Goal: Task Accomplishment & Management: Manage account settings

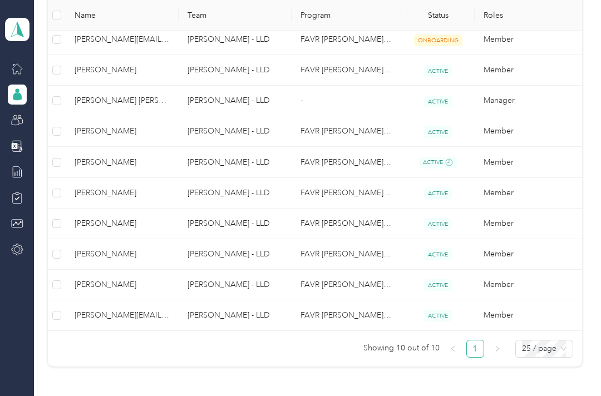
scroll to position [303, 0]
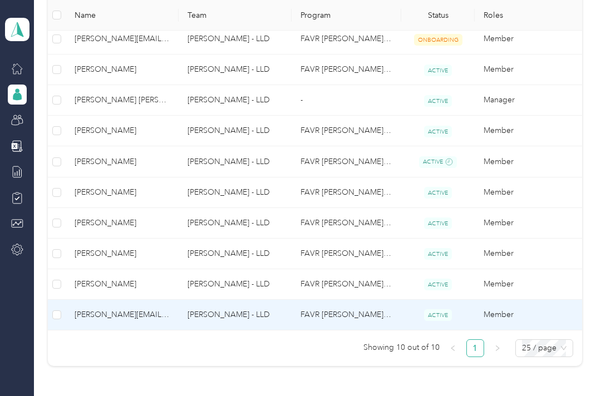
click at [171, 317] on td "[PERSON_NAME][EMAIL_ADDRESS][PERSON_NAME][DOMAIN_NAME]" at bounding box center [122, 315] width 113 height 31
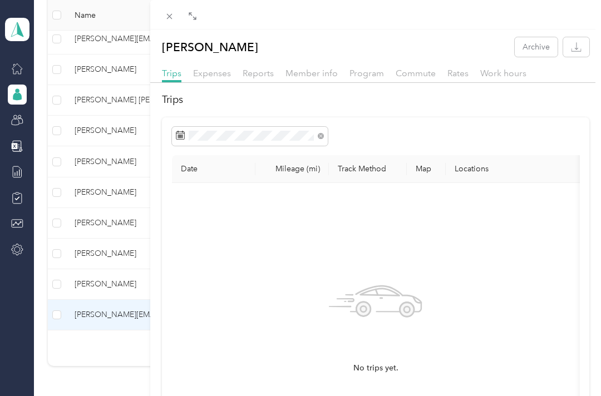
click at [499, 75] on span "Work hours" at bounding box center [503, 73] width 46 height 11
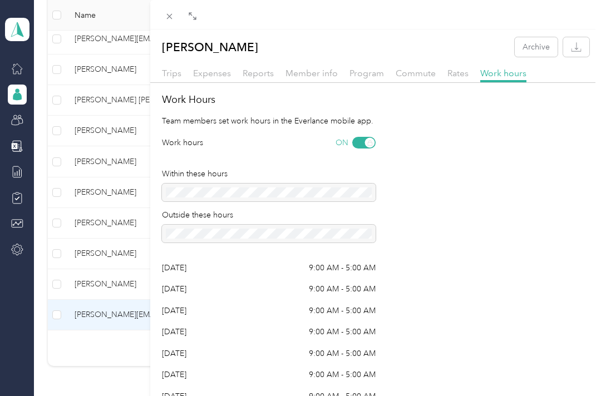
click at [169, 64] on div "[PERSON_NAME] Archive Trips Expenses Reports Member info Program Commute Rates …" at bounding box center [375, 219] width 451 height 365
click at [179, 70] on span "Trips" at bounding box center [171, 73] width 19 height 11
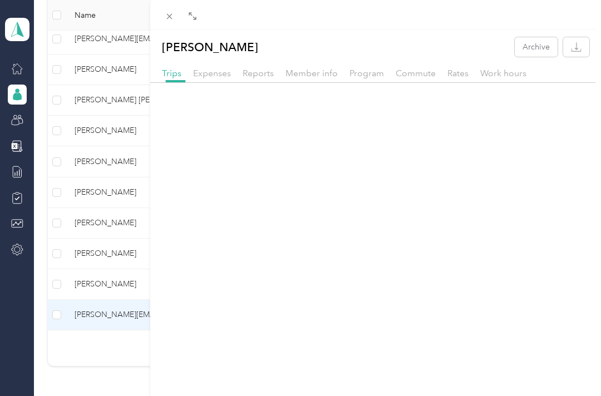
click at [171, 79] on div "Trips" at bounding box center [171, 74] width 19 height 14
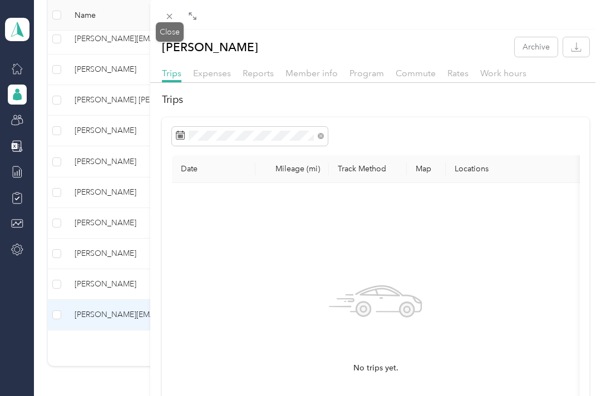
click at [164, 20] on span at bounding box center [170, 16] width 16 height 16
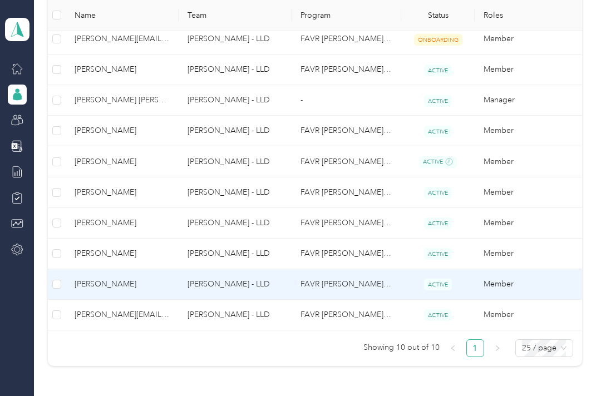
click at [149, 291] on span "[PERSON_NAME]" at bounding box center [122, 284] width 95 height 12
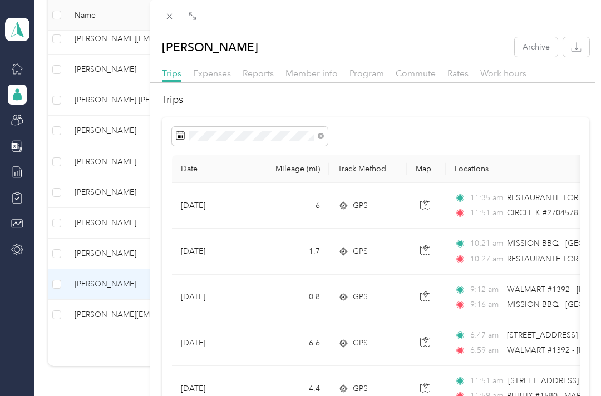
click at [416, 68] on span "Commute" at bounding box center [416, 73] width 40 height 11
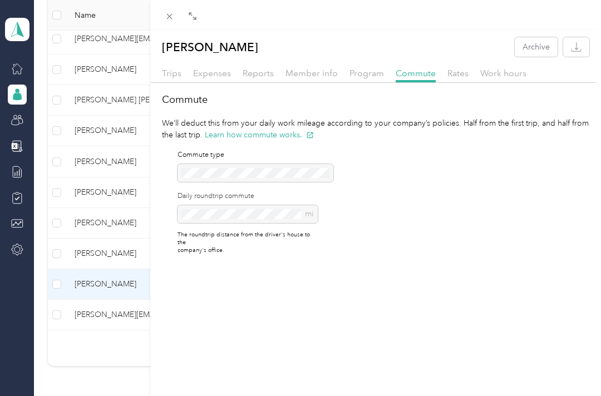
click at [364, 71] on span "Program" at bounding box center [367, 73] width 35 height 11
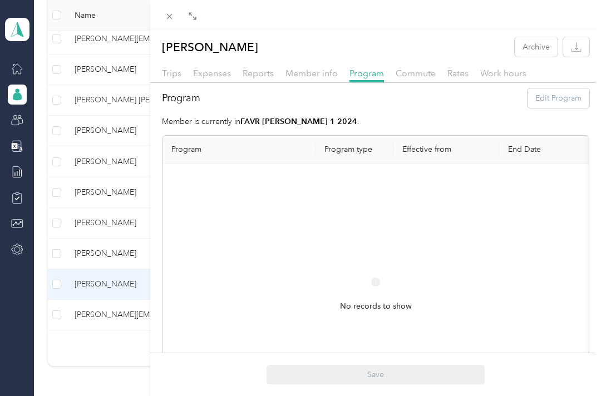
click at [326, 73] on span "Member info" at bounding box center [312, 73] width 52 height 11
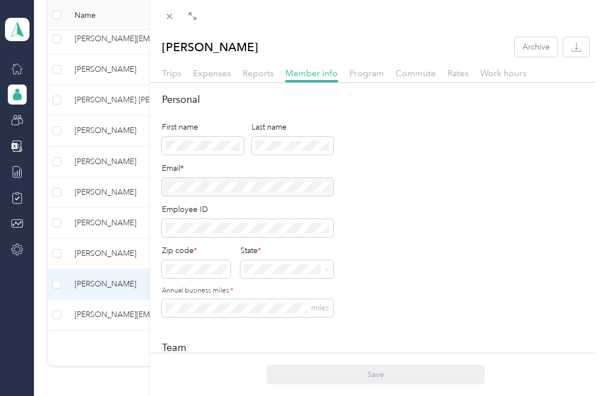
click at [504, 69] on span "Work hours" at bounding box center [503, 73] width 46 height 11
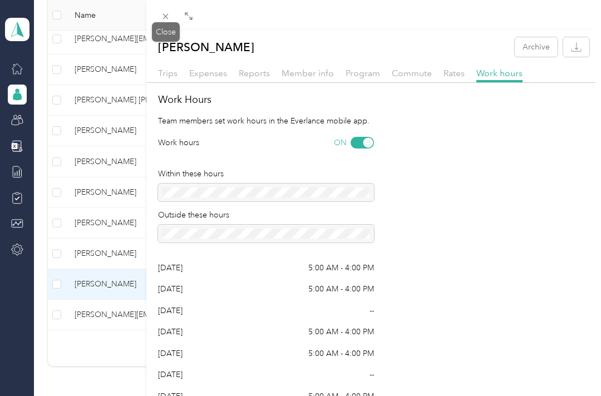
click at [168, 15] on icon at bounding box center [165, 16] width 9 height 9
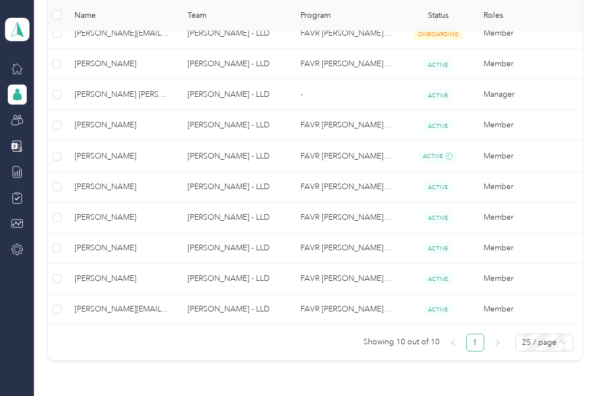
scroll to position [316, 0]
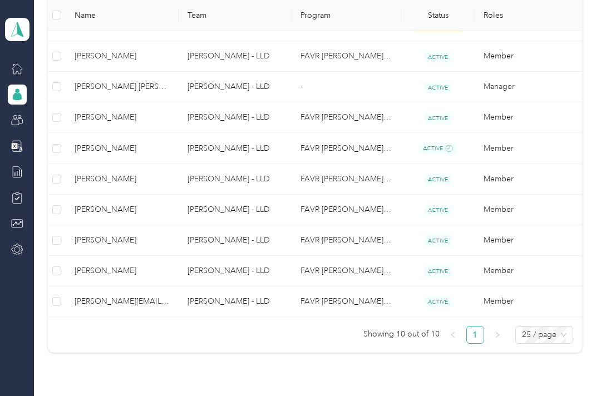
click at [28, 120] on div "Teams" at bounding box center [47, 118] width 38 height 27
click at [8, 125] on div at bounding box center [17, 120] width 19 height 20
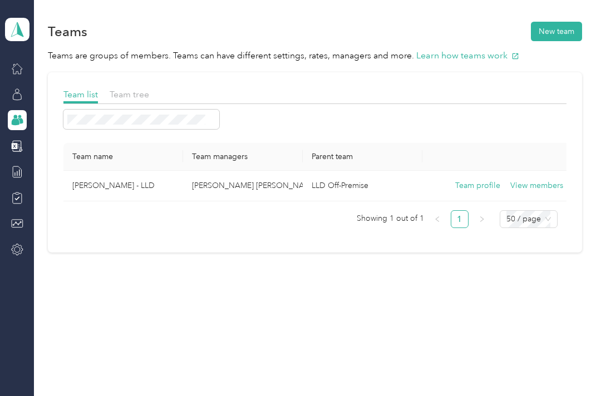
click at [480, 186] on button "Team profile" at bounding box center [477, 186] width 45 height 12
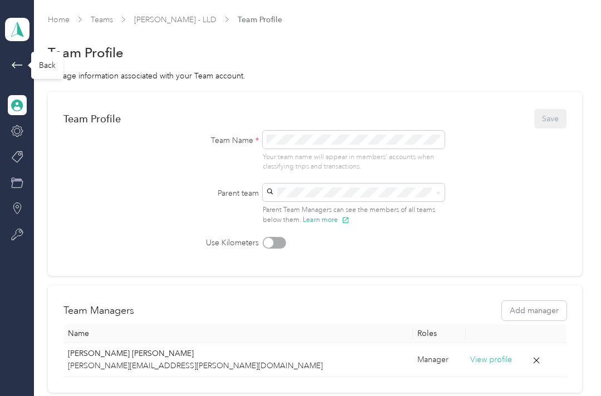
click at [17, 65] on icon at bounding box center [17, 64] width 13 height 13
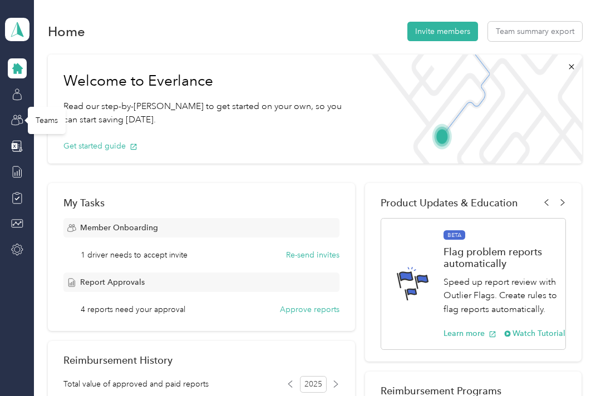
click at [14, 116] on icon at bounding box center [17, 120] width 12 height 12
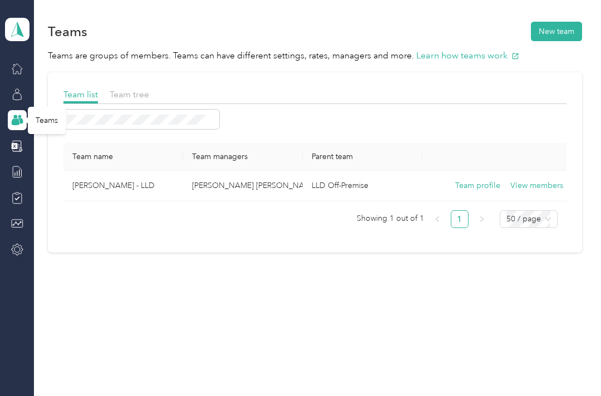
click at [546, 189] on button "View members" at bounding box center [537, 186] width 53 height 12
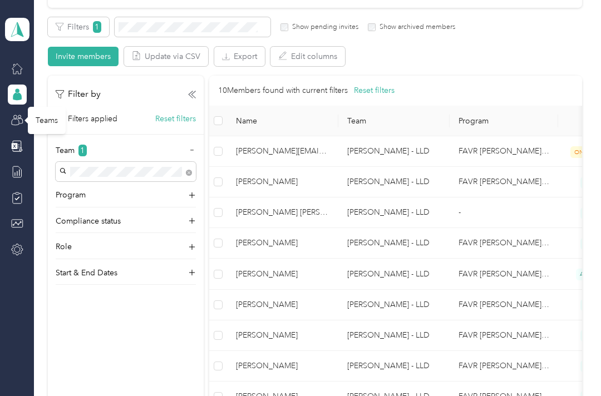
scroll to position [206, 0]
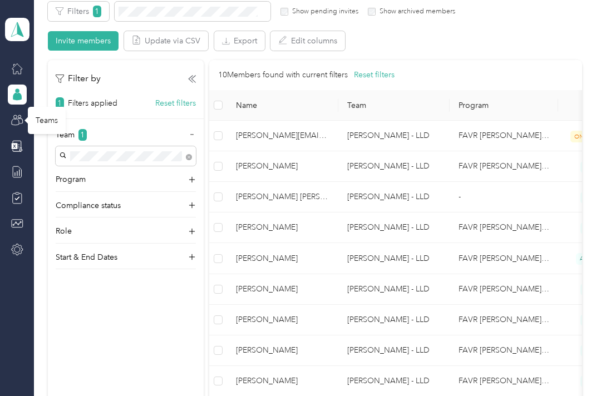
click at [195, 202] on div "Compliance status" at bounding box center [126, 209] width 140 height 18
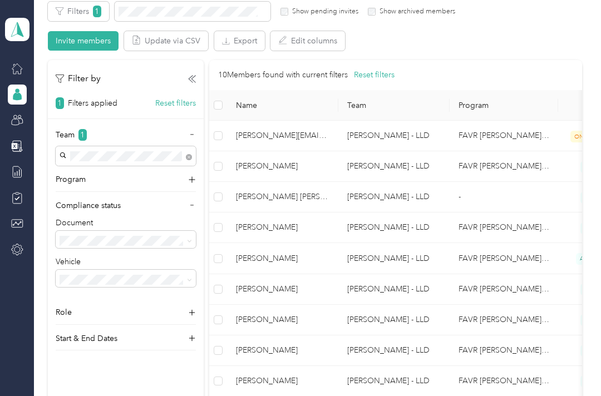
click at [187, 239] on icon at bounding box center [189, 241] width 5 height 5
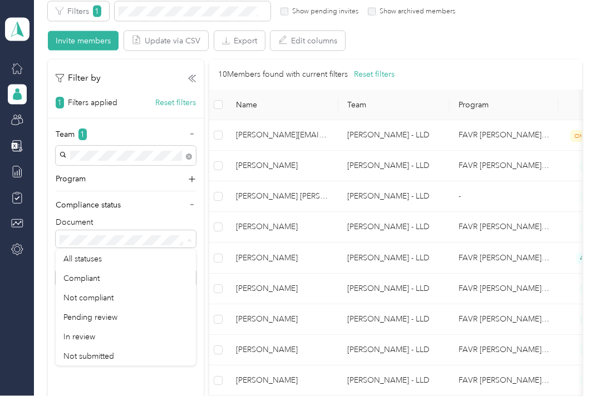
scroll to position [33, 0]
click at [115, 292] on div "Not compliant" at bounding box center [125, 298] width 125 height 12
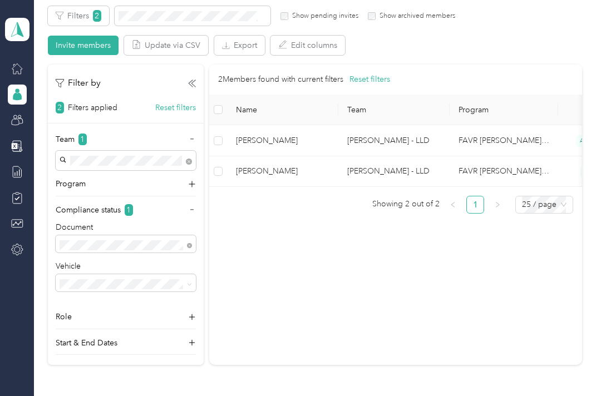
scroll to position [200, 0]
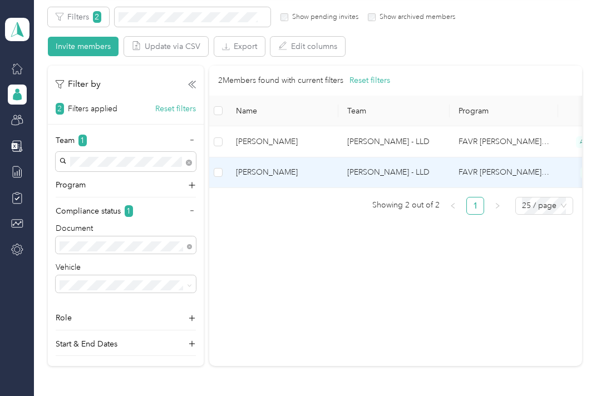
click at [323, 166] on span "[PERSON_NAME]" at bounding box center [283, 172] width 94 height 12
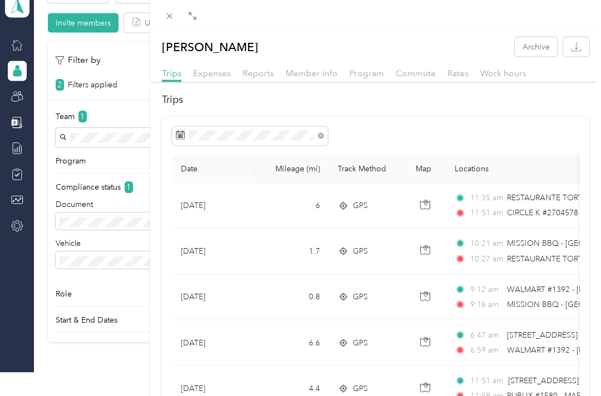
scroll to position [14, 0]
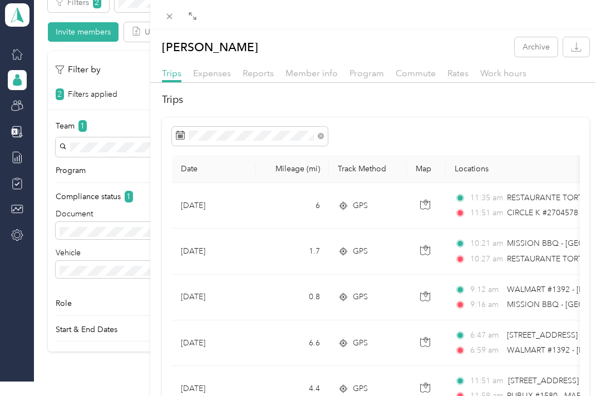
click at [460, 67] on div "Rates" at bounding box center [458, 74] width 21 height 14
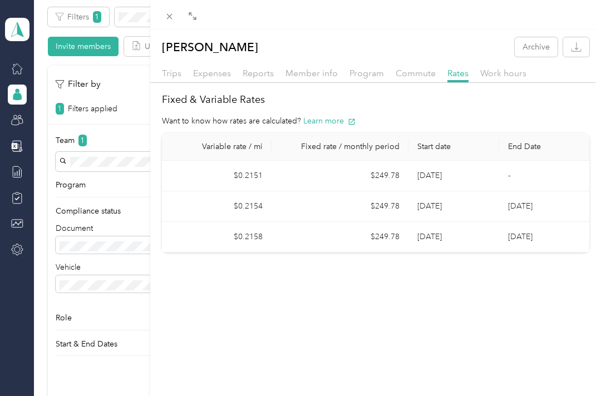
click at [308, 68] on span "Member info" at bounding box center [312, 73] width 52 height 11
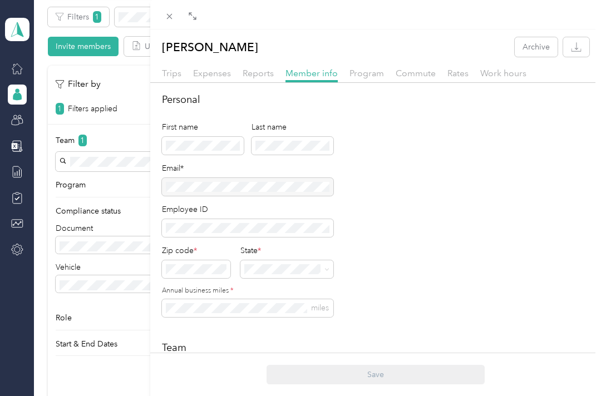
click at [252, 77] on span "Reports" at bounding box center [258, 73] width 31 height 11
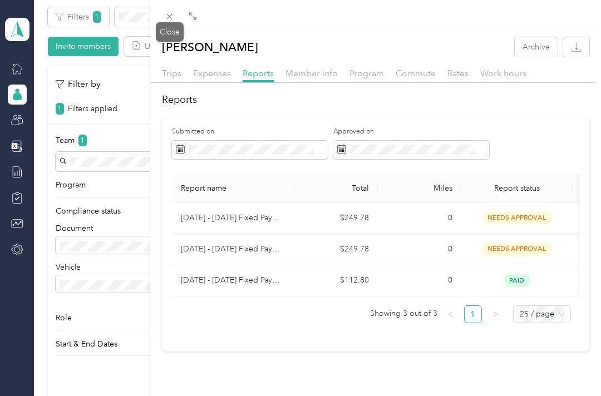
click at [171, 11] on span at bounding box center [170, 16] width 16 height 16
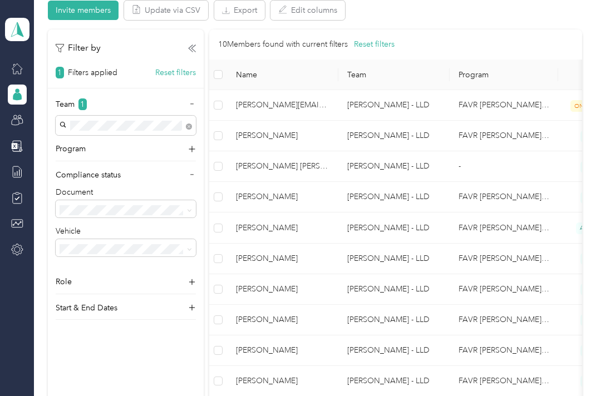
scroll to position [233, 0]
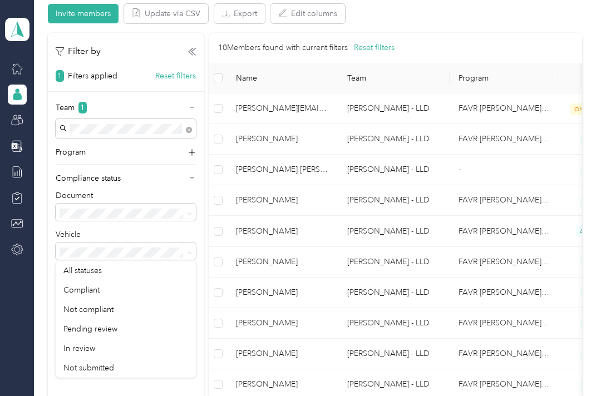
click at [117, 312] on div "Not compliant" at bounding box center [125, 310] width 125 height 12
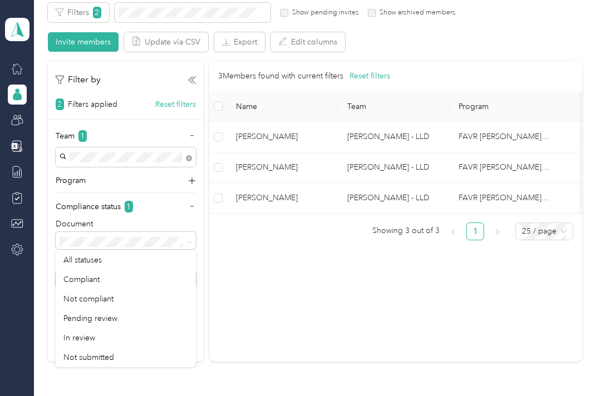
click at [114, 303] on div "Not compliant" at bounding box center [125, 299] width 125 height 12
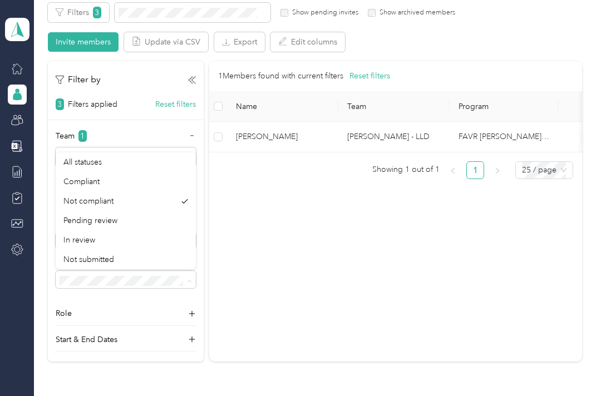
click at [102, 165] on span "All statuses" at bounding box center [82, 162] width 38 height 9
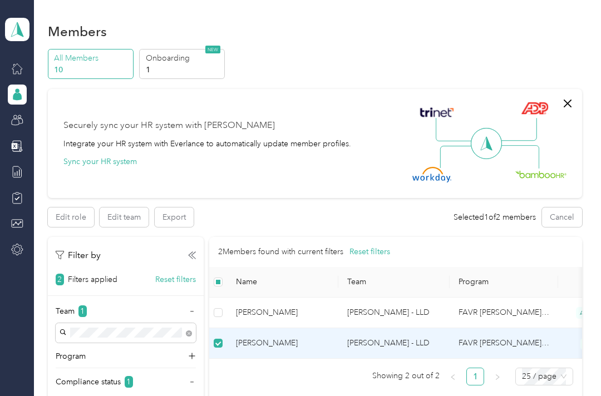
click at [8, 102] on div at bounding box center [17, 159] width 19 height 202
click at [11, 100] on icon at bounding box center [17, 95] width 12 height 12
click at [9, 98] on div at bounding box center [17, 95] width 19 height 20
click at [20, 96] on icon at bounding box center [17, 96] width 9 height 8
click at [8, 73] on div at bounding box center [17, 68] width 19 height 20
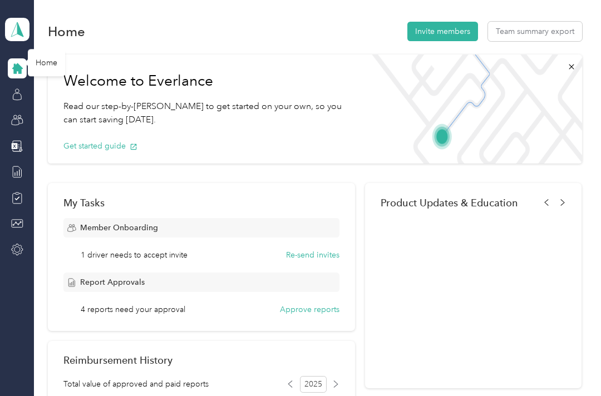
click at [25, 64] on div at bounding box center [17, 68] width 19 height 20
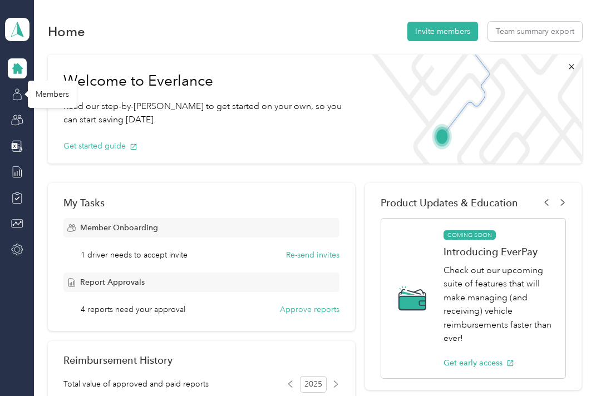
click at [19, 91] on icon at bounding box center [17, 91] width 4 height 4
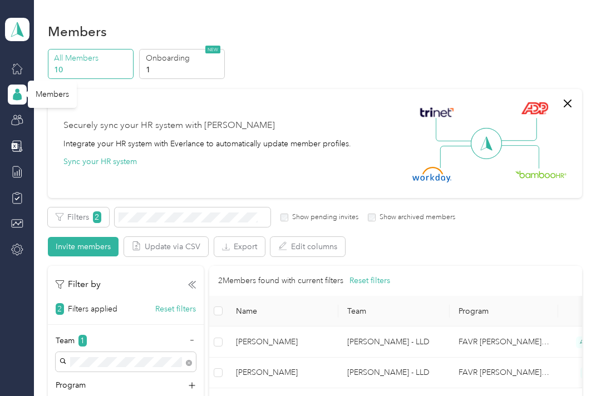
click at [373, 52] on div "All Members 10 Onboarding 1 NEW" at bounding box center [315, 64] width 534 height 31
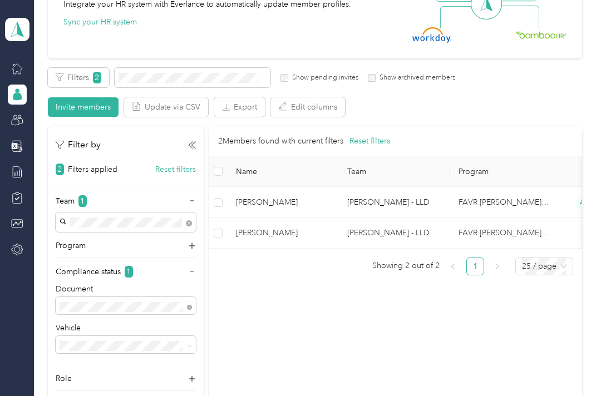
scroll to position [150, 0]
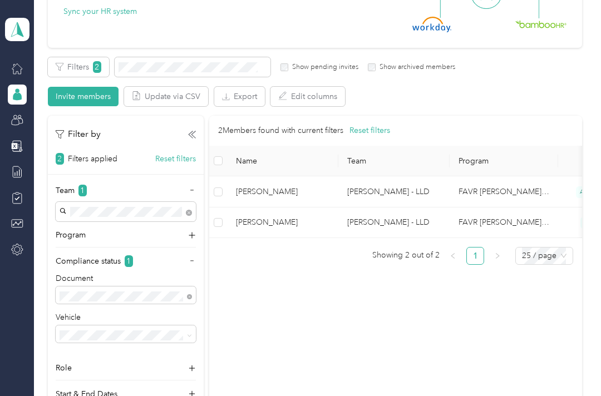
click at [193, 132] on icon at bounding box center [192, 135] width 8 height 8
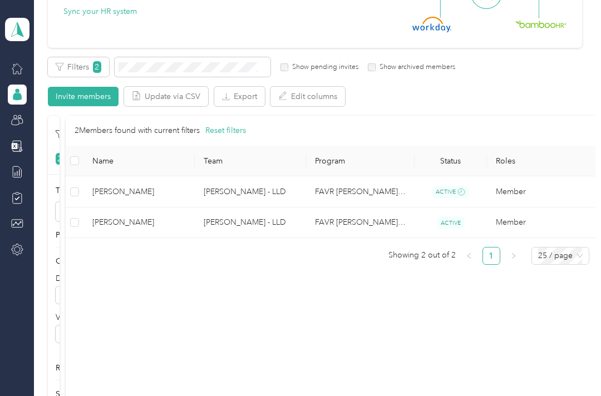
scroll to position [120, 0]
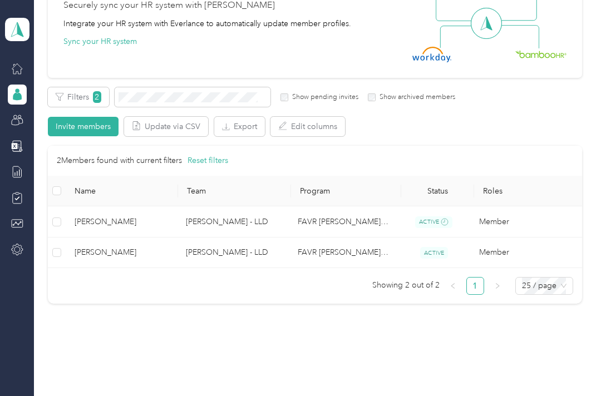
click at [95, 83] on div "All Members 10 Onboarding 1 NEW Securely sync your HR system with Everlance Int…" at bounding box center [315, 121] width 534 height 385
click at [85, 104] on button "Filters 2" at bounding box center [78, 96] width 61 height 19
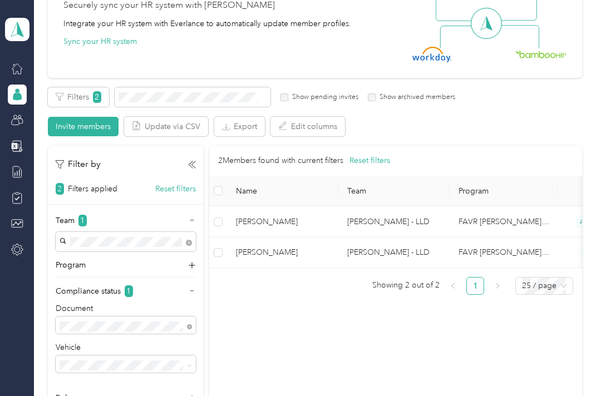
click at [192, 184] on button "Reset filters" at bounding box center [175, 189] width 41 height 12
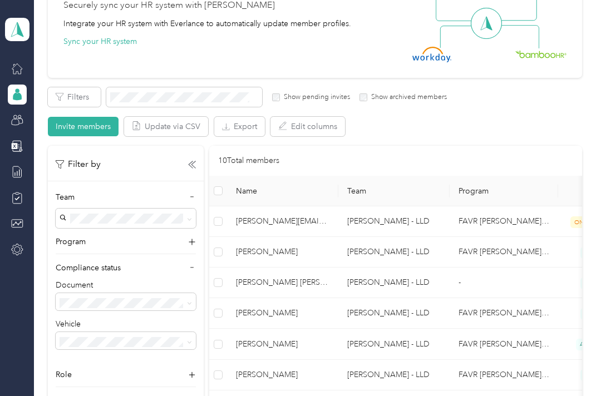
click at [193, 166] on icon at bounding box center [194, 164] width 4 height 7
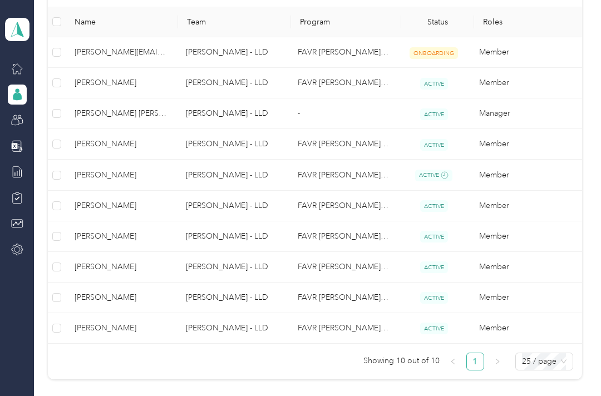
scroll to position [287, 0]
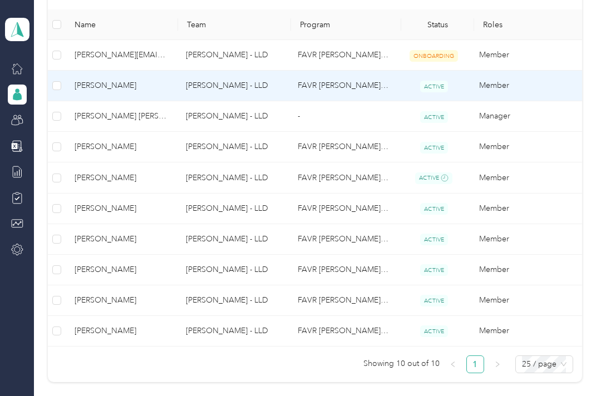
click at [184, 82] on td "[PERSON_NAME] - LLD" at bounding box center [233, 86] width 112 height 31
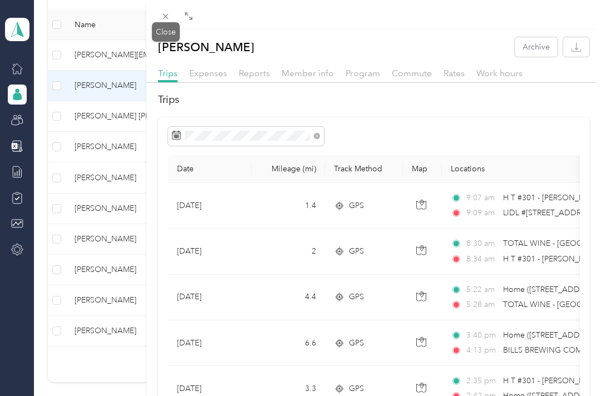
click at [162, 24] on div "Close" at bounding box center [166, 31] width 28 height 19
click at [161, 21] on icon at bounding box center [165, 16] width 9 height 9
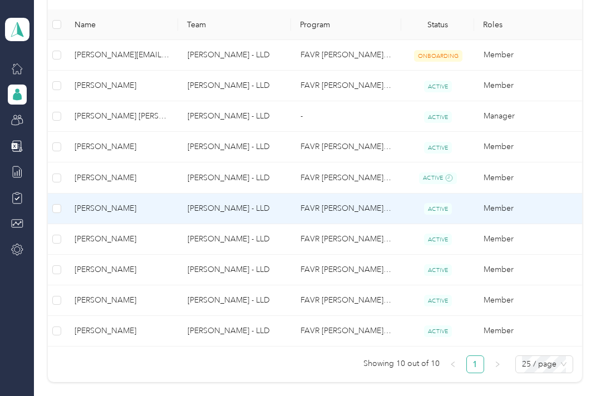
click at [163, 217] on td "[PERSON_NAME]" at bounding box center [122, 209] width 113 height 31
